Goal: Transaction & Acquisition: Book appointment/travel/reservation

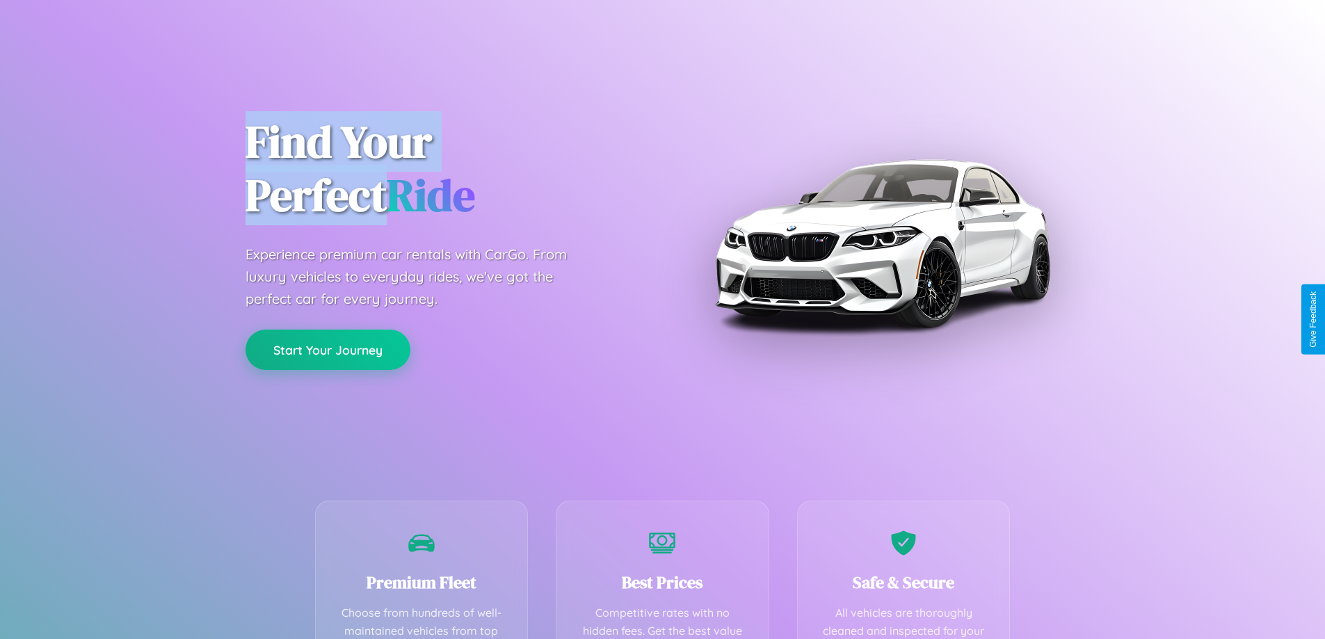
click at [328, 349] on button "Start Your Journey" at bounding box center [327, 350] width 165 height 40
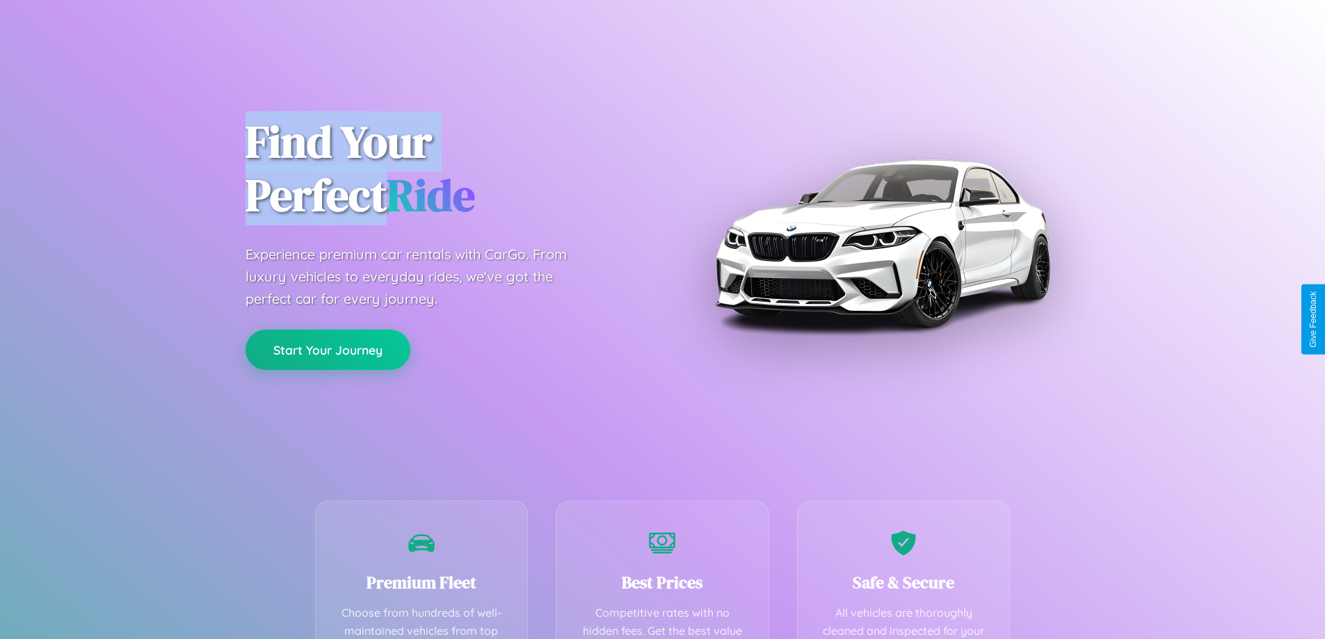
click at [328, 349] on button "Start Your Journey" at bounding box center [327, 350] width 165 height 40
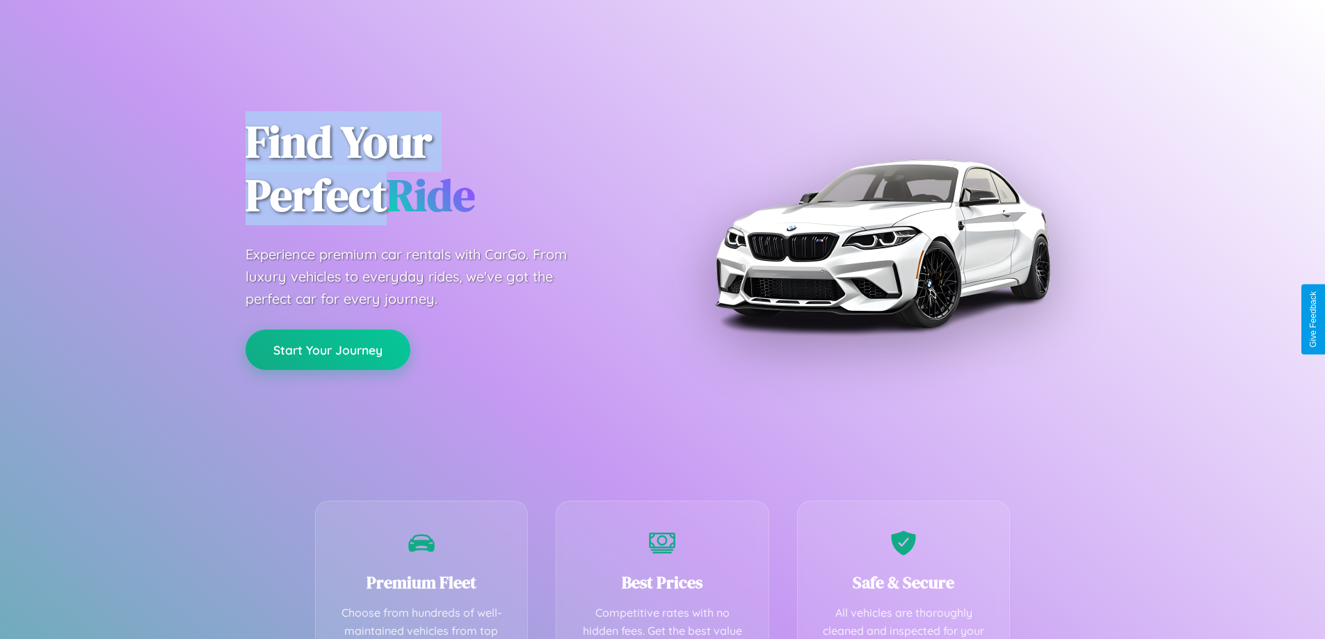
click at [328, 349] on button "Start Your Journey" at bounding box center [327, 350] width 165 height 40
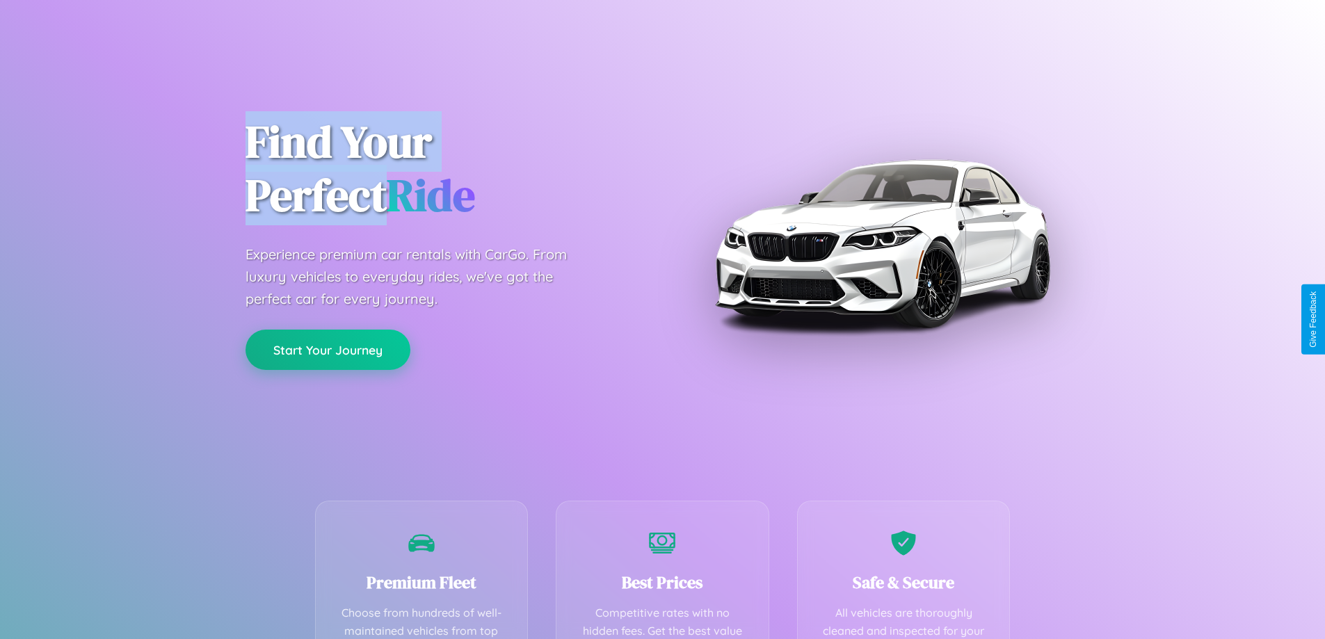
click at [328, 349] on button "Start Your Journey" at bounding box center [327, 350] width 165 height 40
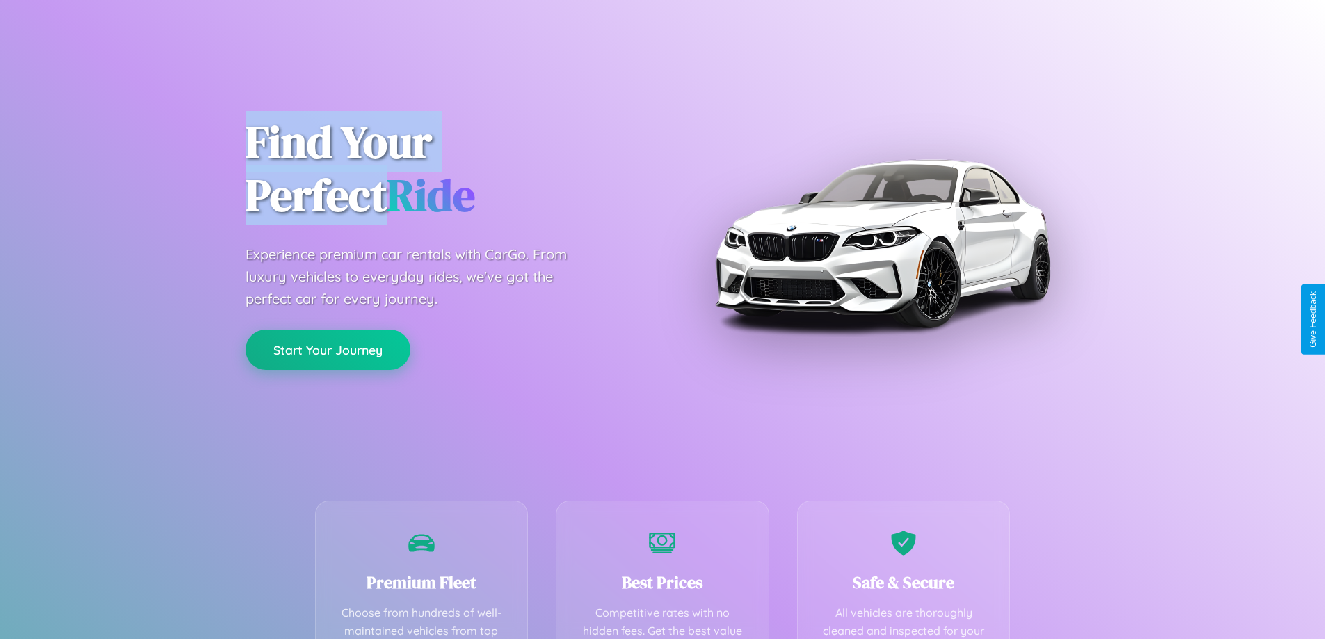
click at [328, 349] on button "Start Your Journey" at bounding box center [327, 350] width 165 height 40
